Goal: Navigation & Orientation: Understand site structure

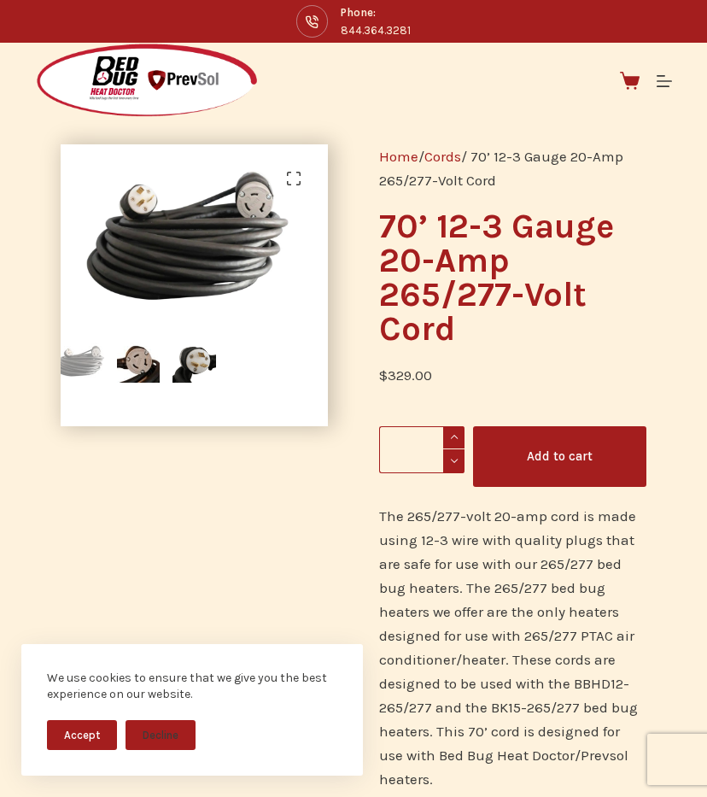
click at [149, 74] on img at bounding box center [147, 81] width 224 height 76
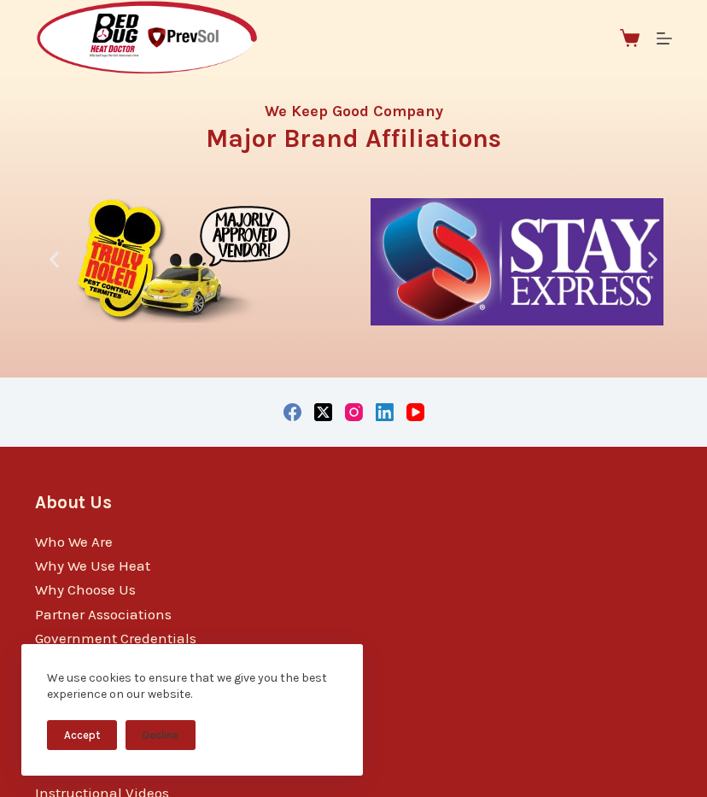
scroll to position [3483, 0]
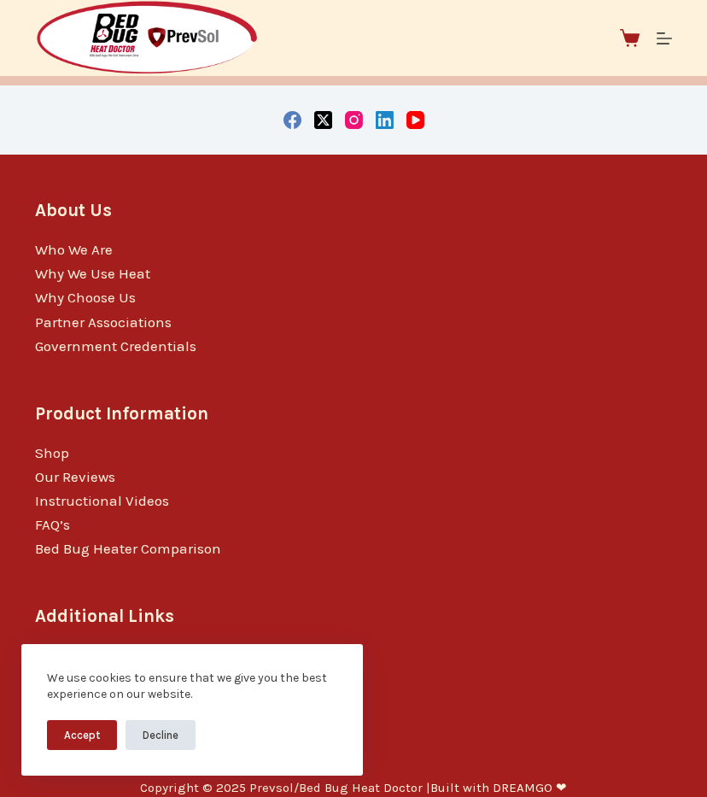
click at [161, 726] on button "Decline" at bounding box center [161, 735] width 70 height 30
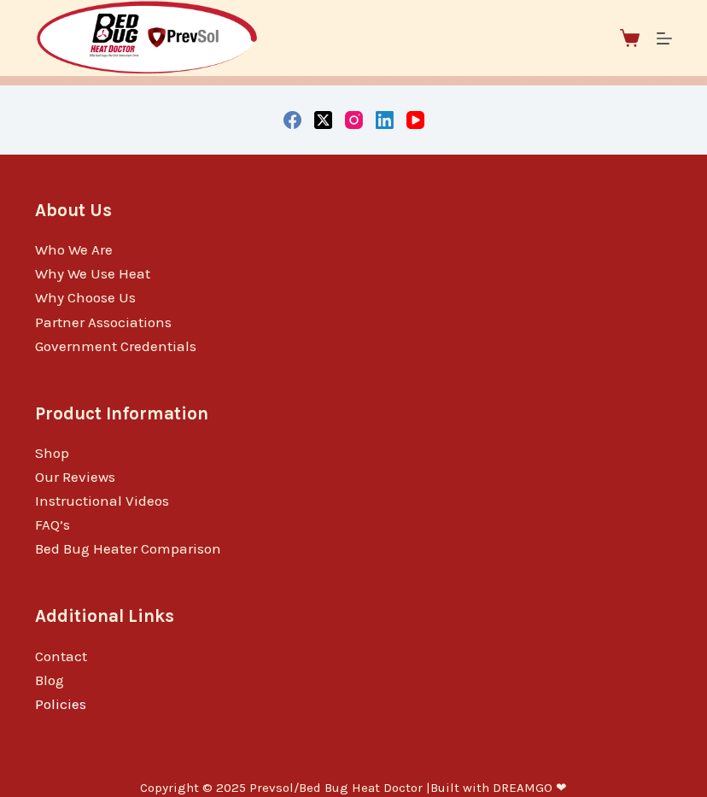
click at [63, 695] on link "Policies" at bounding box center [60, 703] width 51 height 17
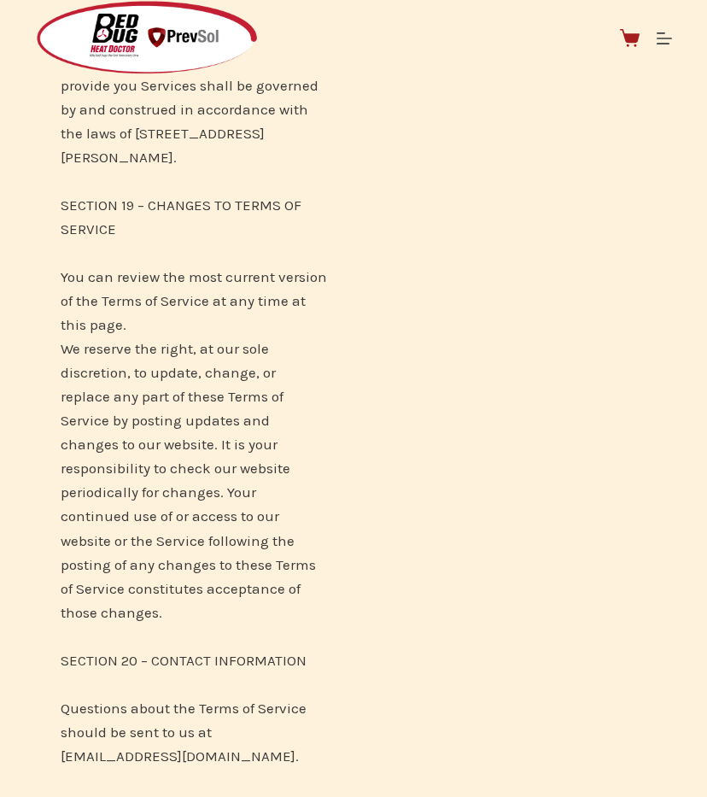
scroll to position [19671, 0]
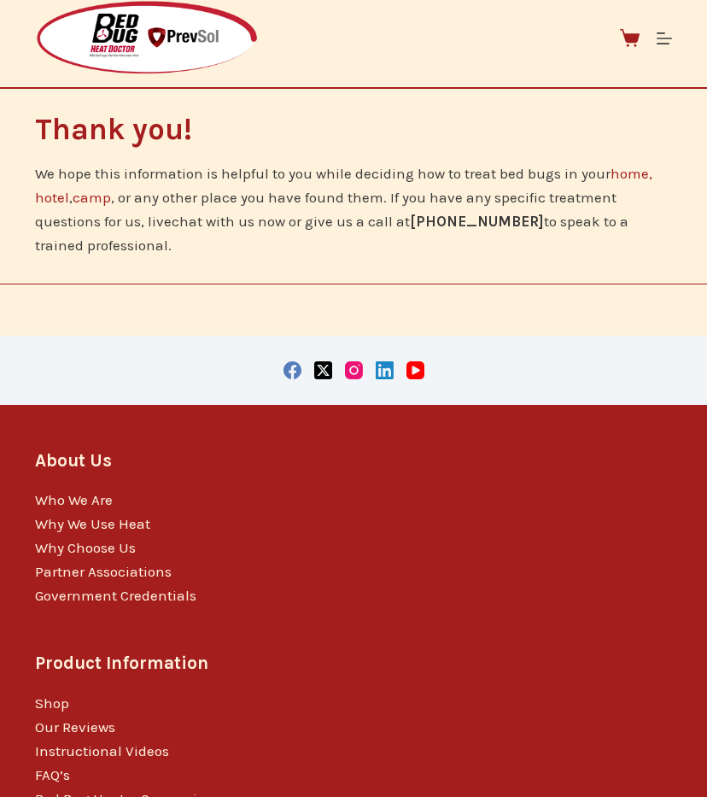
scroll to position [3848, 0]
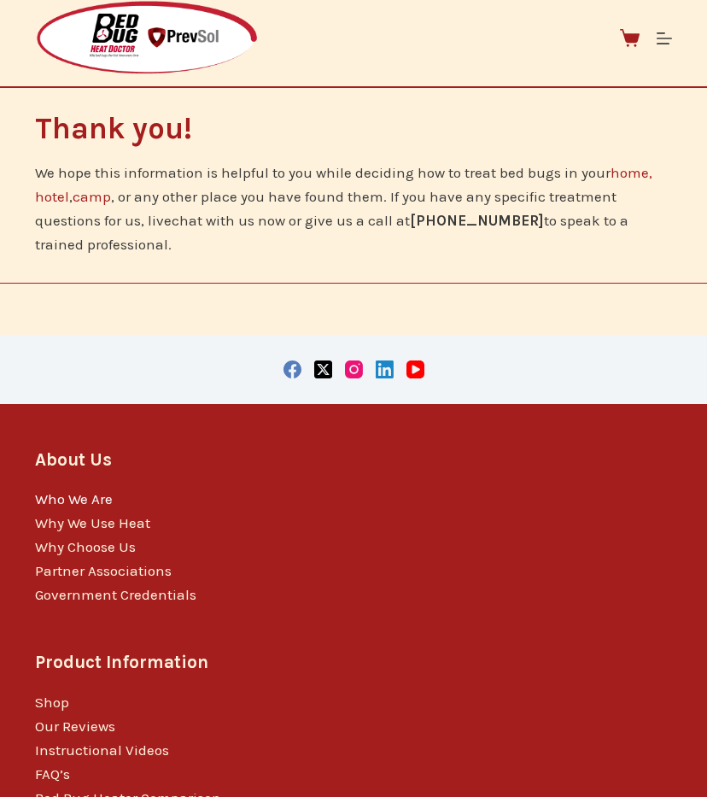
click at [89, 490] on link "Who We Are" at bounding box center [74, 498] width 78 height 17
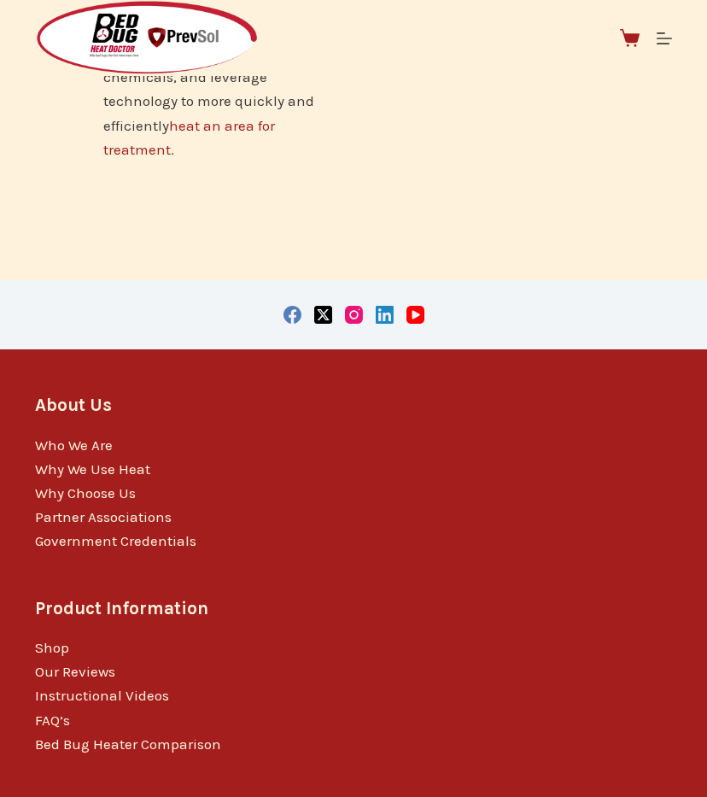
scroll to position [2430, 0]
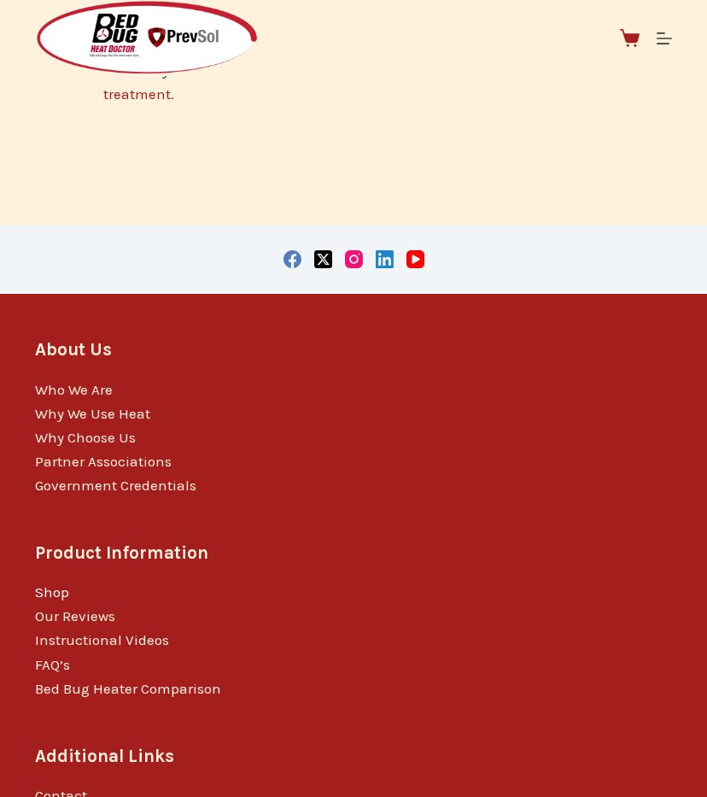
click at [48, 583] on link "Shop" at bounding box center [52, 591] width 34 height 17
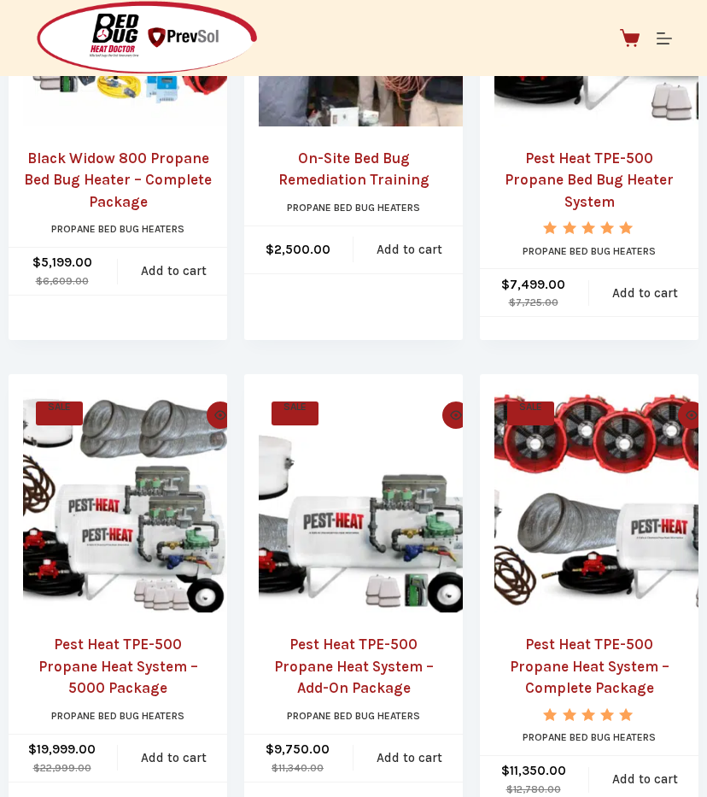
scroll to position [3288, 0]
